Goal: Information Seeking & Learning: Learn about a topic

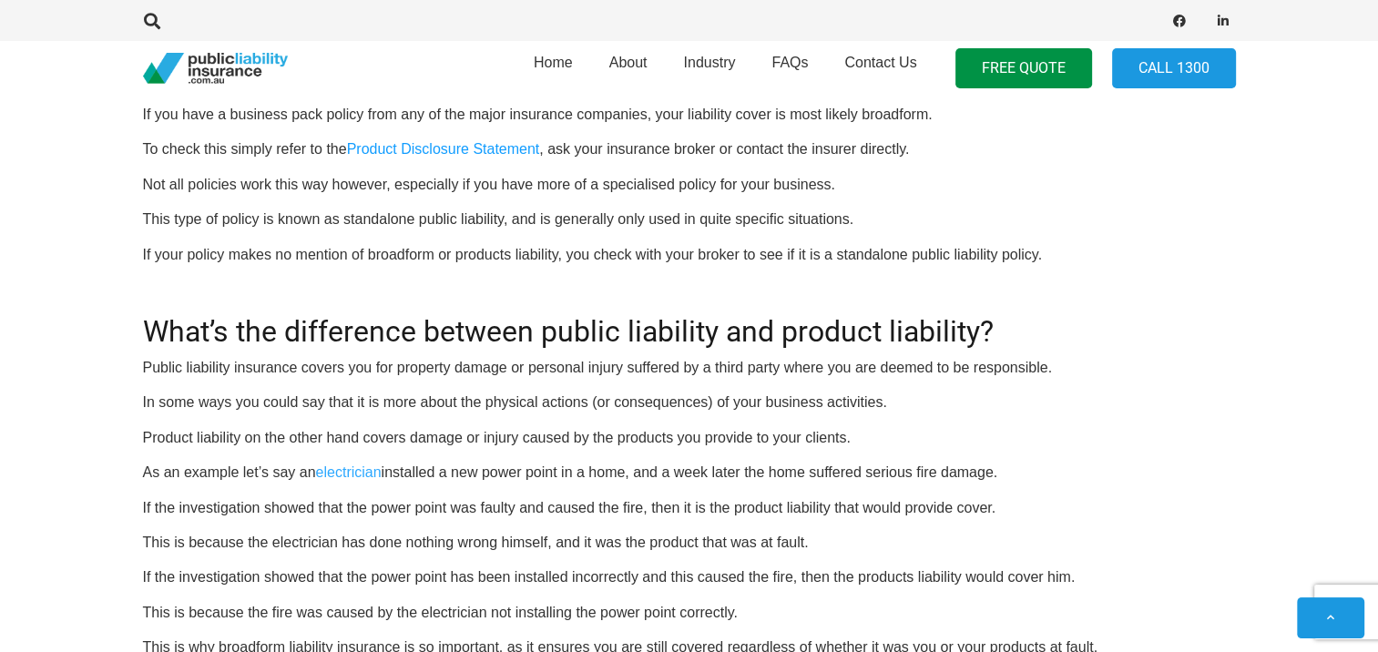
scroll to position [940, 0]
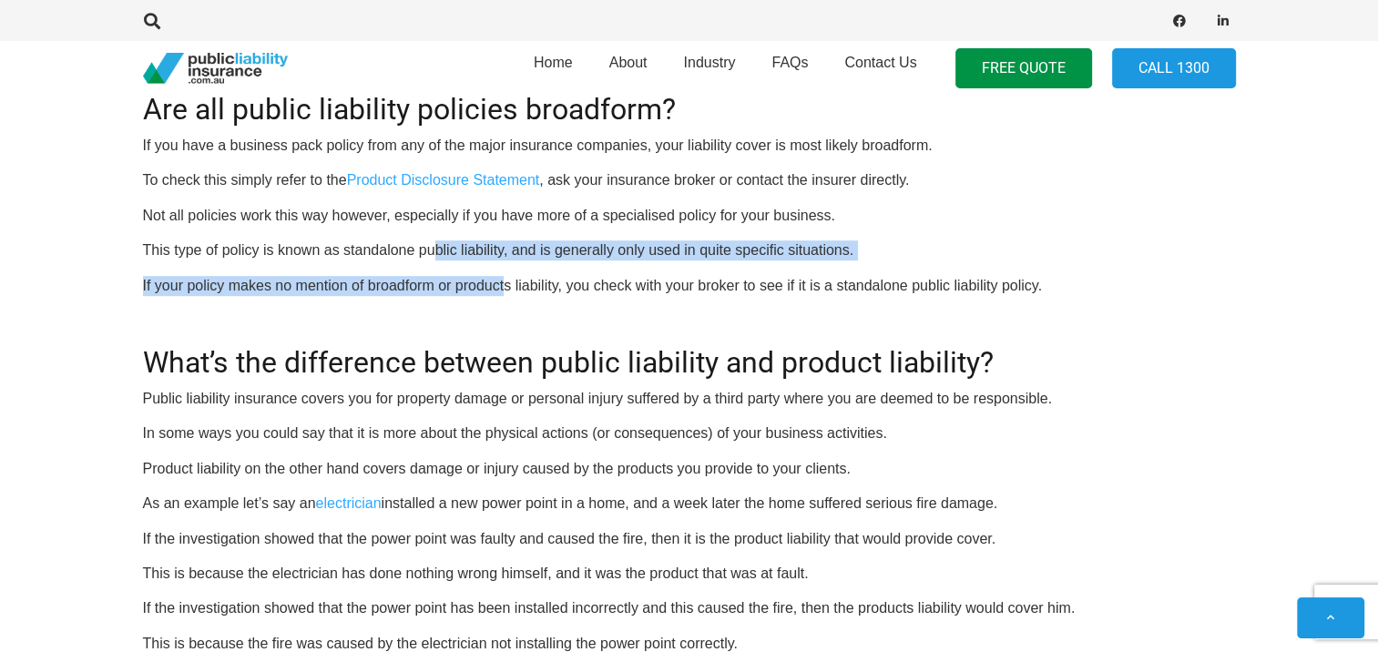
drag, startPoint x: 438, startPoint y: 225, endPoint x: 503, endPoint y: 285, distance: 88.3
click at [503, 285] on div "OR CALL 1300 542 245 Many business owners are familiar with the term public lia…" at bounding box center [689, 325] width 1093 height 1206
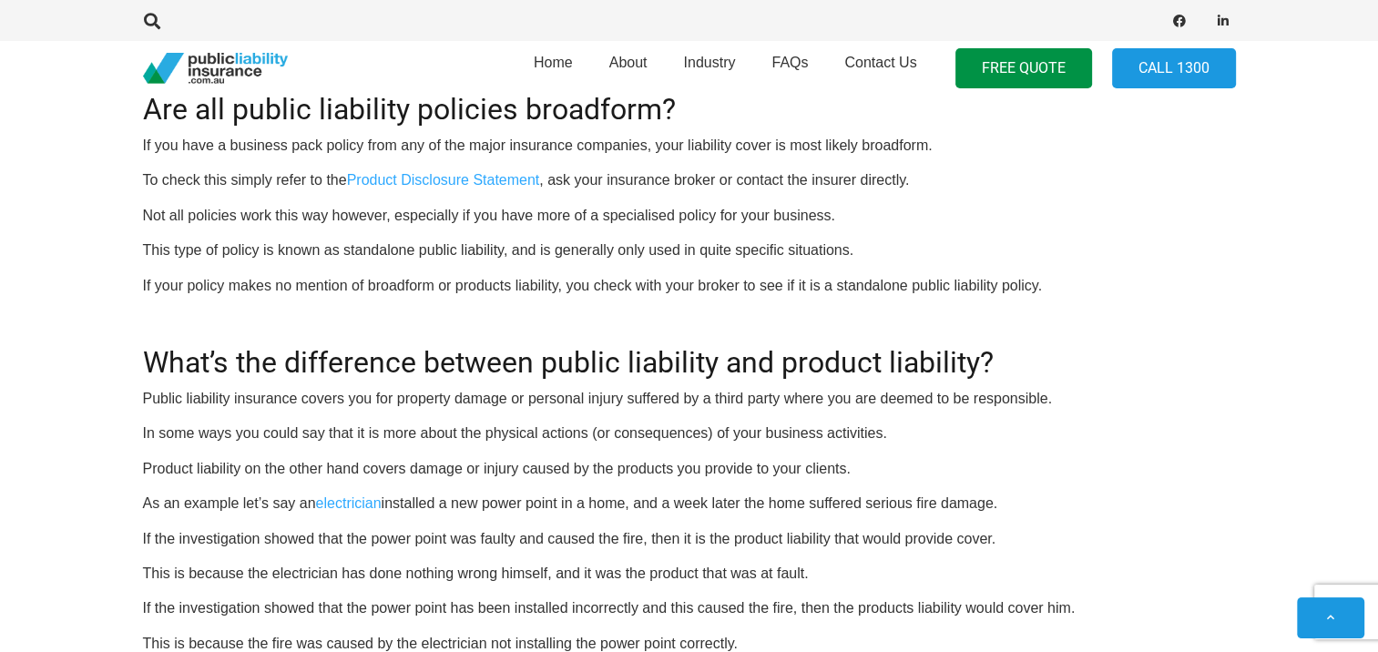
drag, startPoint x: 503, startPoint y: 285, endPoint x: 488, endPoint y: 319, distance: 36.7
click at [488, 319] on div "OR CALL 1300 542 245 Many business owners are familiar with the term public lia…" at bounding box center [689, 325] width 1093 height 1206
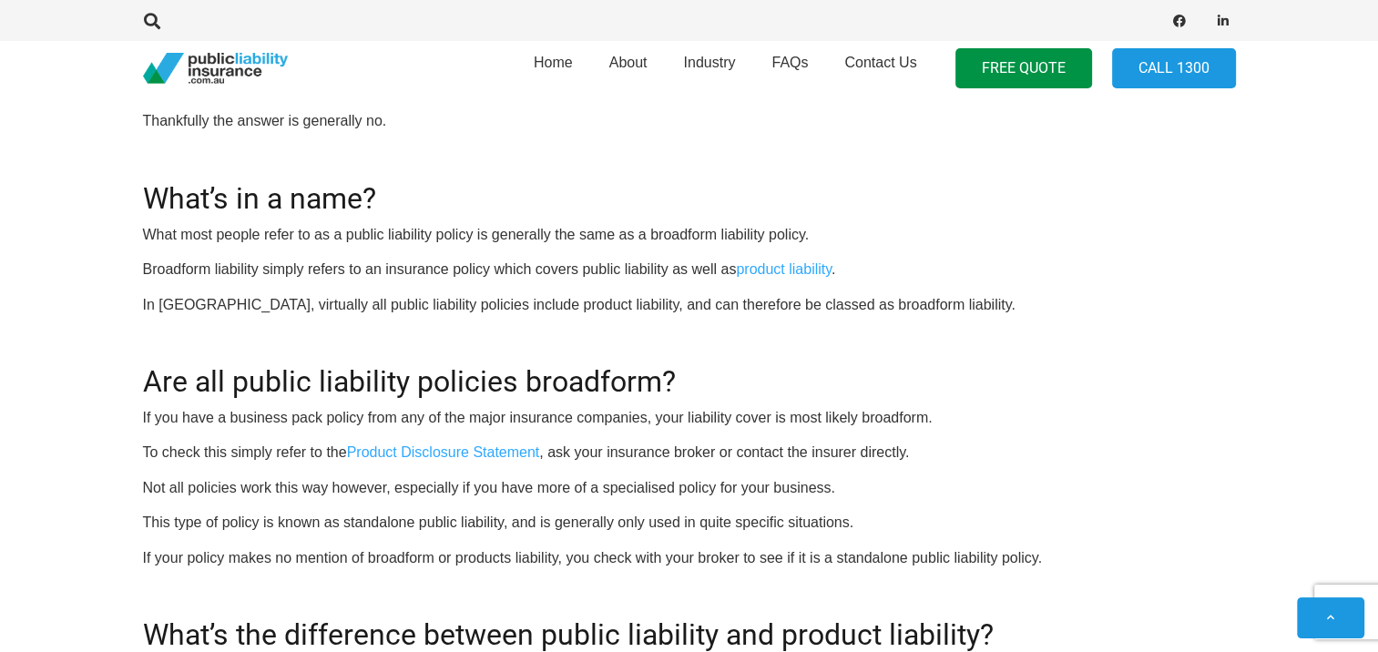
scroll to position [667, 0]
click at [487, 553] on p "If your policy makes no mention of broadform or products liability, you check w…" at bounding box center [689, 559] width 1093 height 20
click at [500, 511] on div "OR CALL 1300 542 245 Many business owners are familiar with the term public lia…" at bounding box center [689, 598] width 1093 height 1206
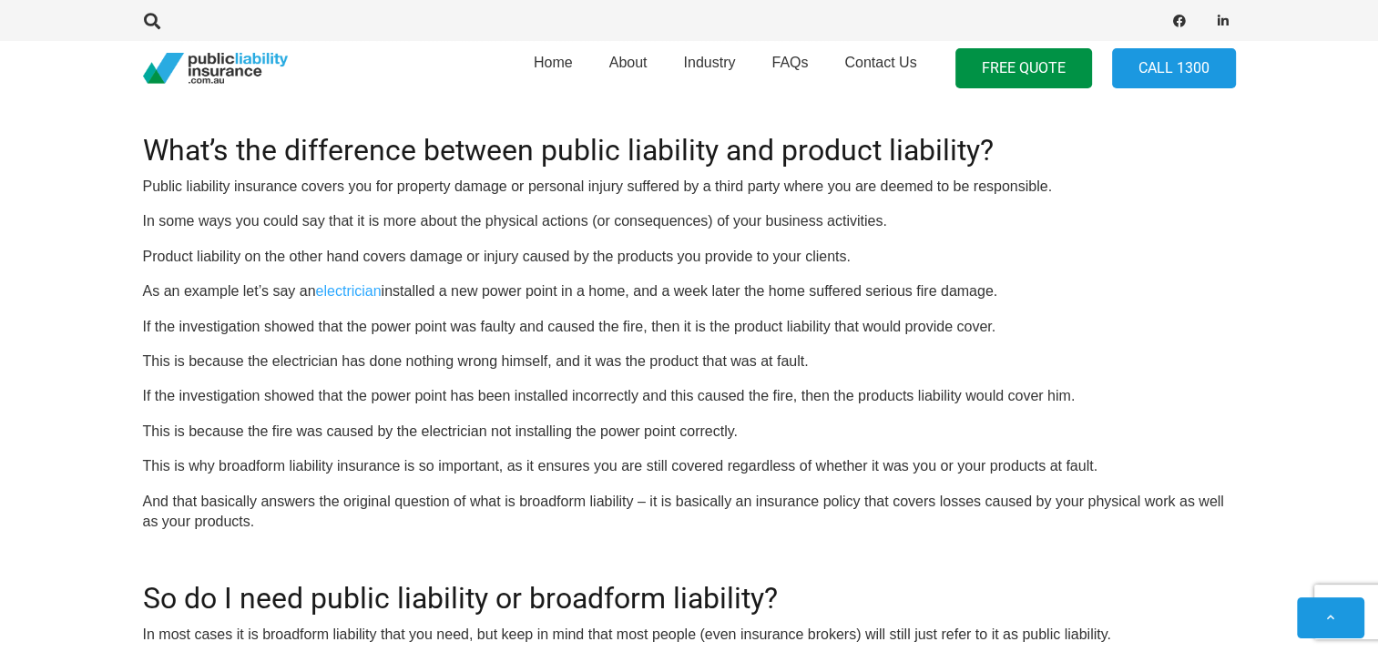
scroll to position [1122, 0]
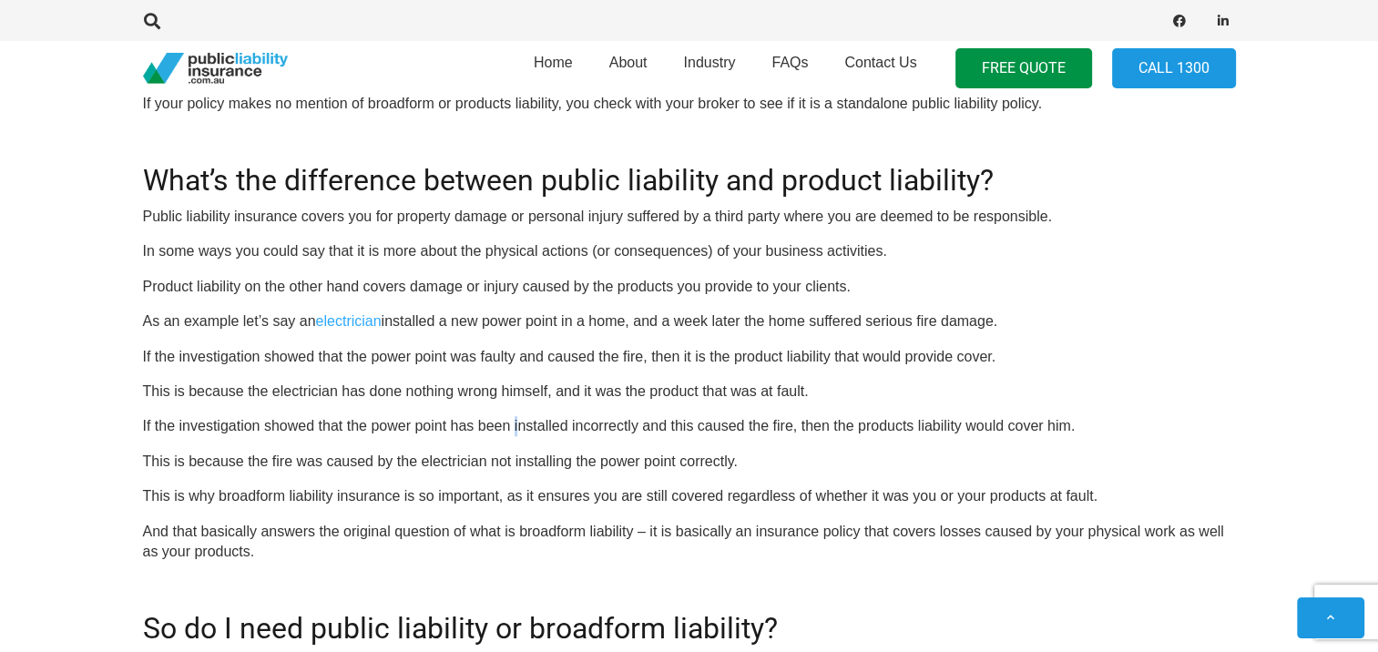
click at [517, 427] on p "If the investigation showed that the power point has been installed incorrectly…" at bounding box center [689, 426] width 1093 height 20
click at [454, 418] on p "If the investigation showed that the power point has been installed incorrectly…" at bounding box center [689, 426] width 1093 height 20
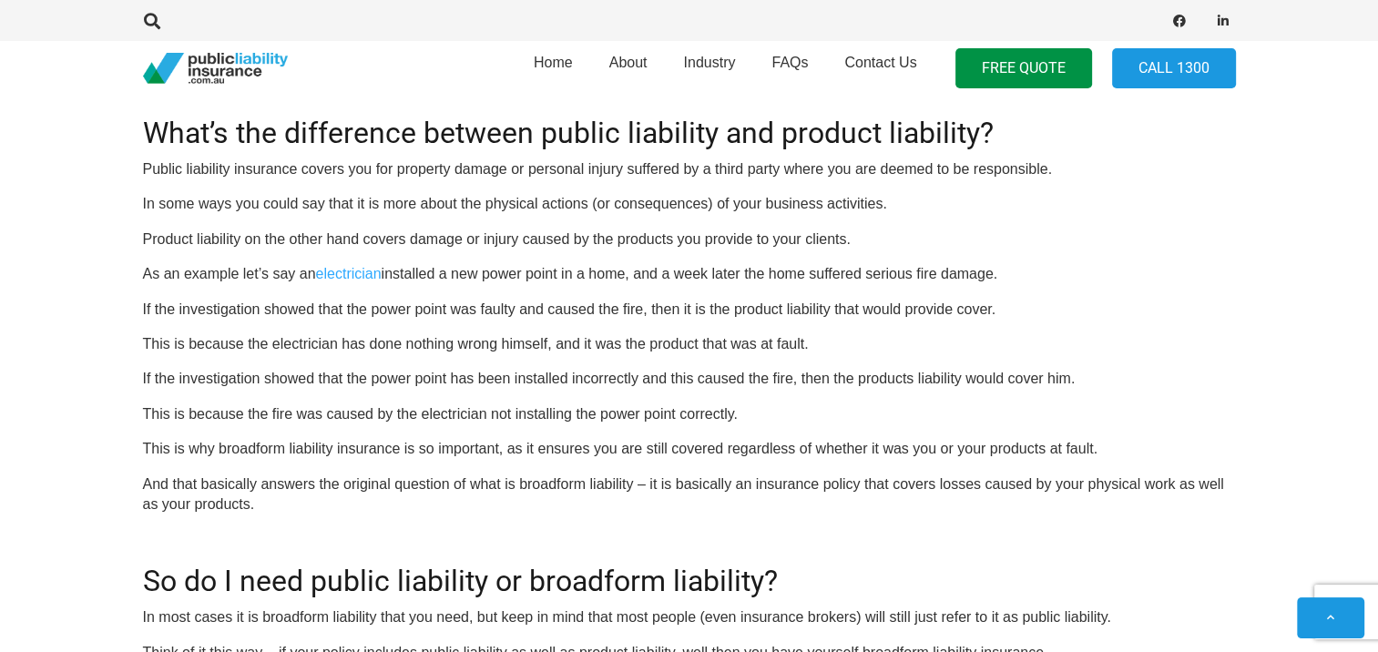
scroll to position [1213, 0]
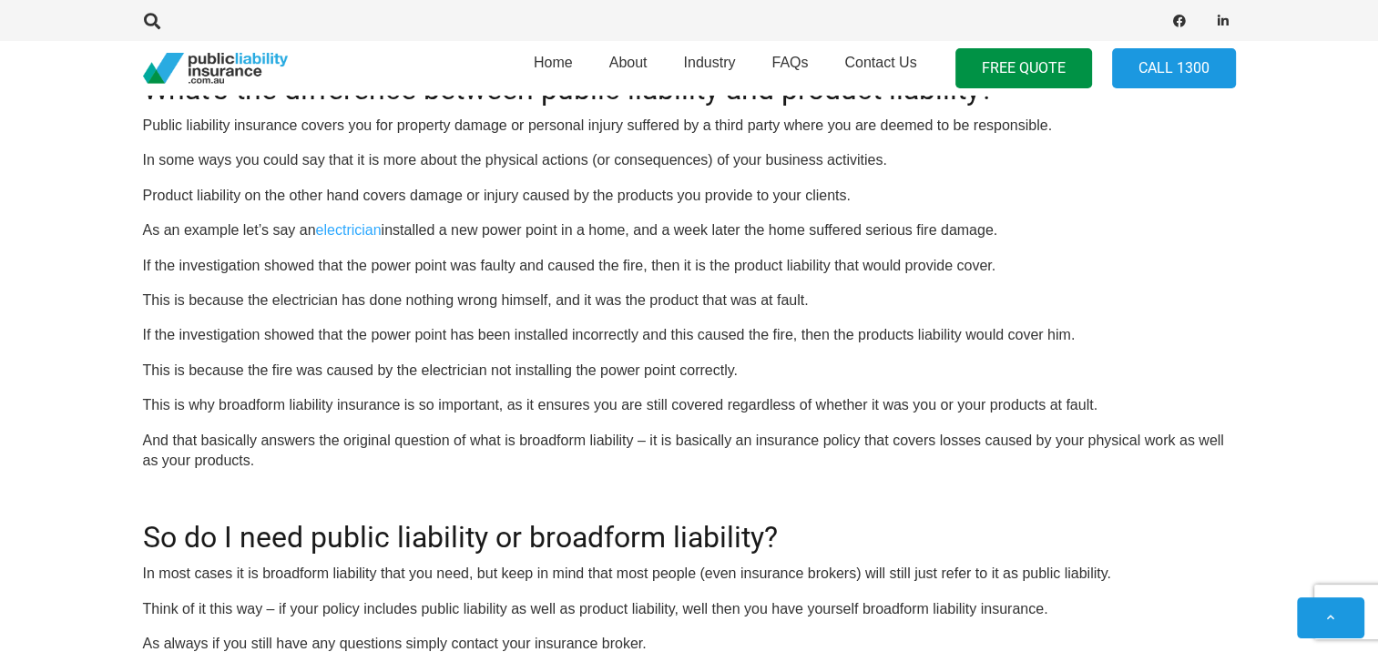
click at [576, 508] on h2 "So do I need public liability or broadform liability?" at bounding box center [689, 526] width 1093 height 56
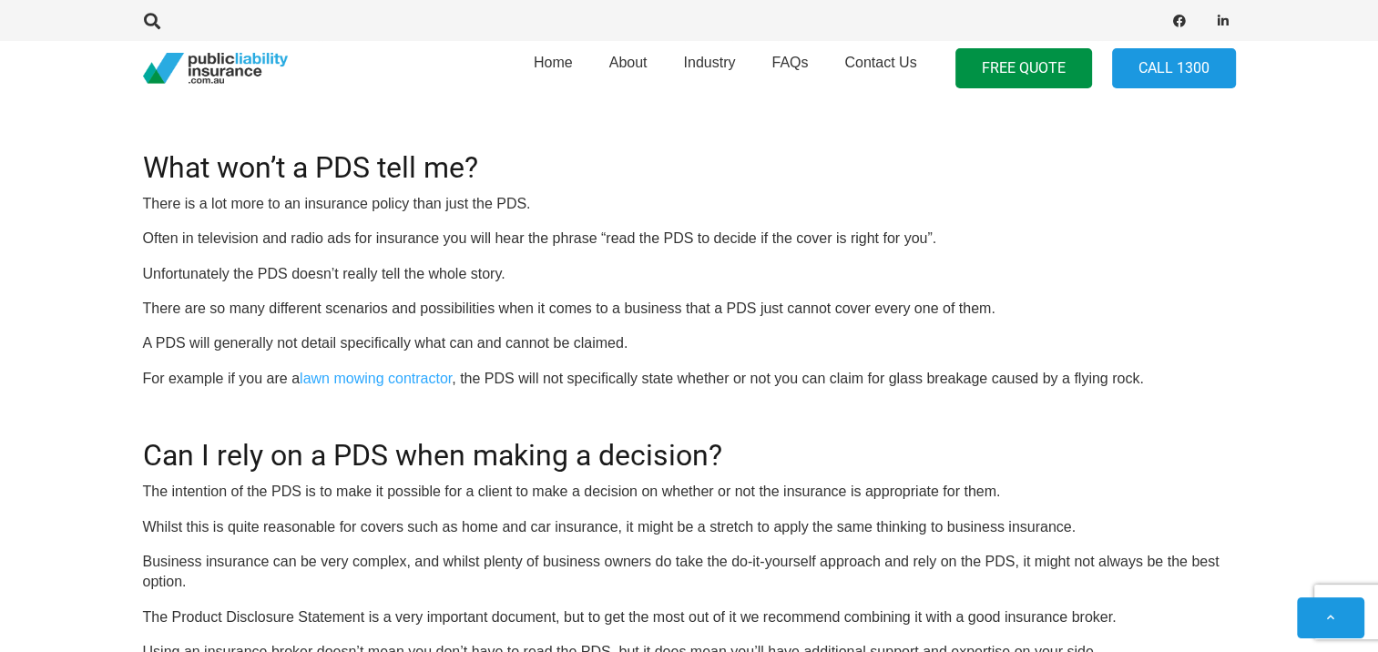
scroll to position [1457, 0]
